Goal: Navigation & Orientation: Find specific page/section

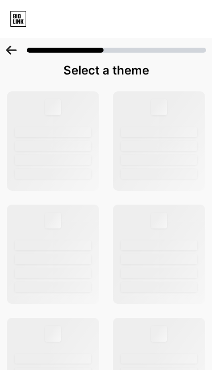
click at [21, 16] on icon at bounding box center [18, 19] width 17 height 16
click at [20, 25] on icon at bounding box center [18, 19] width 17 height 16
click at [16, 48] on icon at bounding box center [11, 50] width 11 height 9
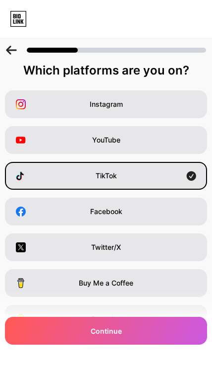
click at [14, 49] on icon at bounding box center [11, 50] width 11 height 9
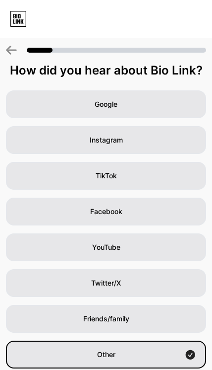
click at [176, 6] on div at bounding box center [106, 19] width 212 height 38
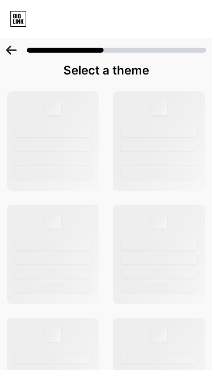
click at [20, 19] on icon at bounding box center [18, 19] width 17 height 16
